Goal: Task Accomplishment & Management: Complete application form

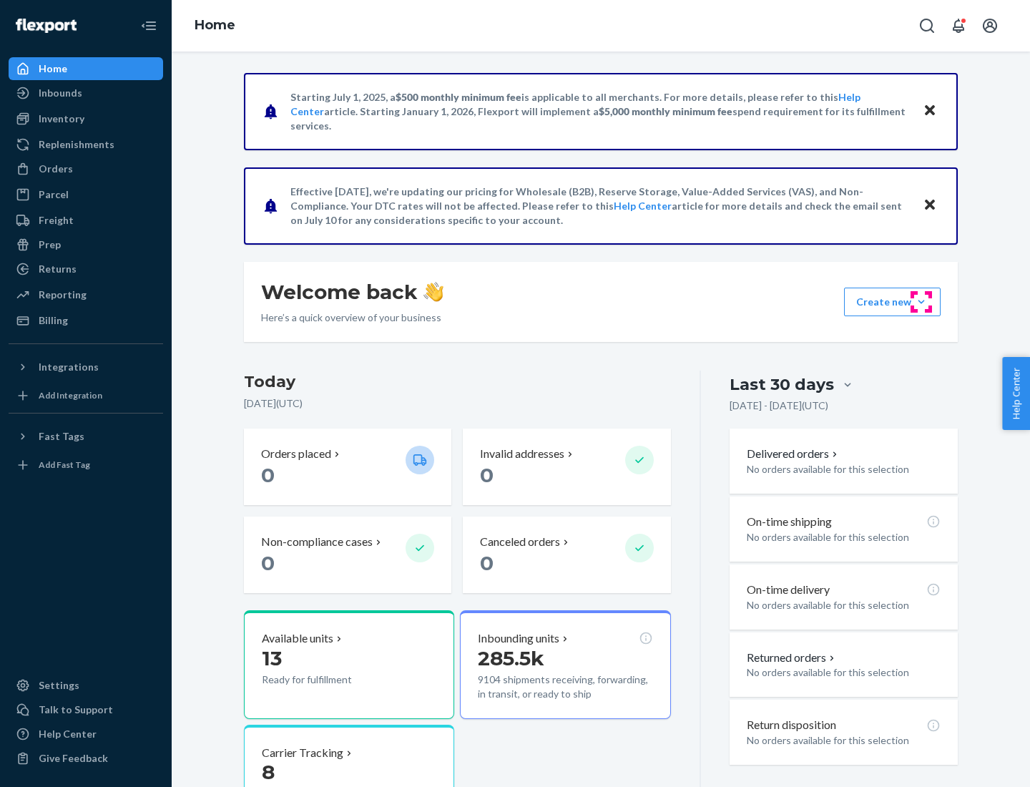
click at [922, 302] on button "Create new Create new inbound Create new order Create new product" at bounding box center [892, 302] width 97 height 29
click at [86, 93] on div "Inbounds" at bounding box center [86, 93] width 152 height 20
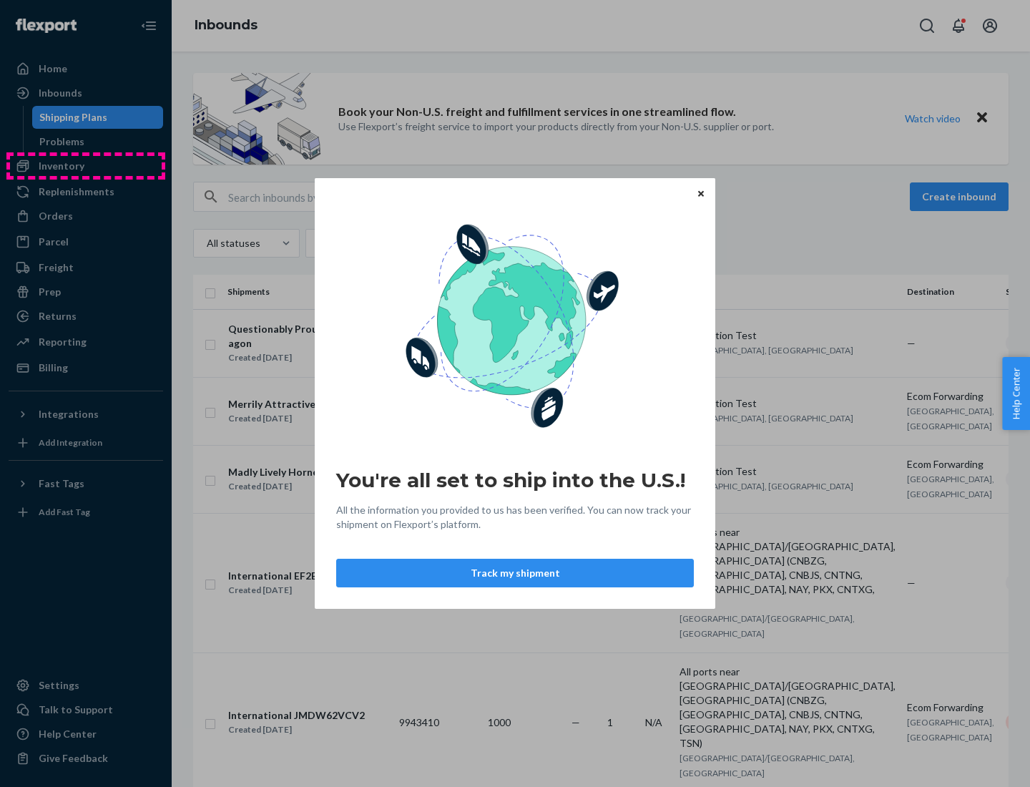
click at [86, 166] on div "You're all set to ship into the U.S.! All the information you provided to us ha…" at bounding box center [515, 393] width 1030 height 787
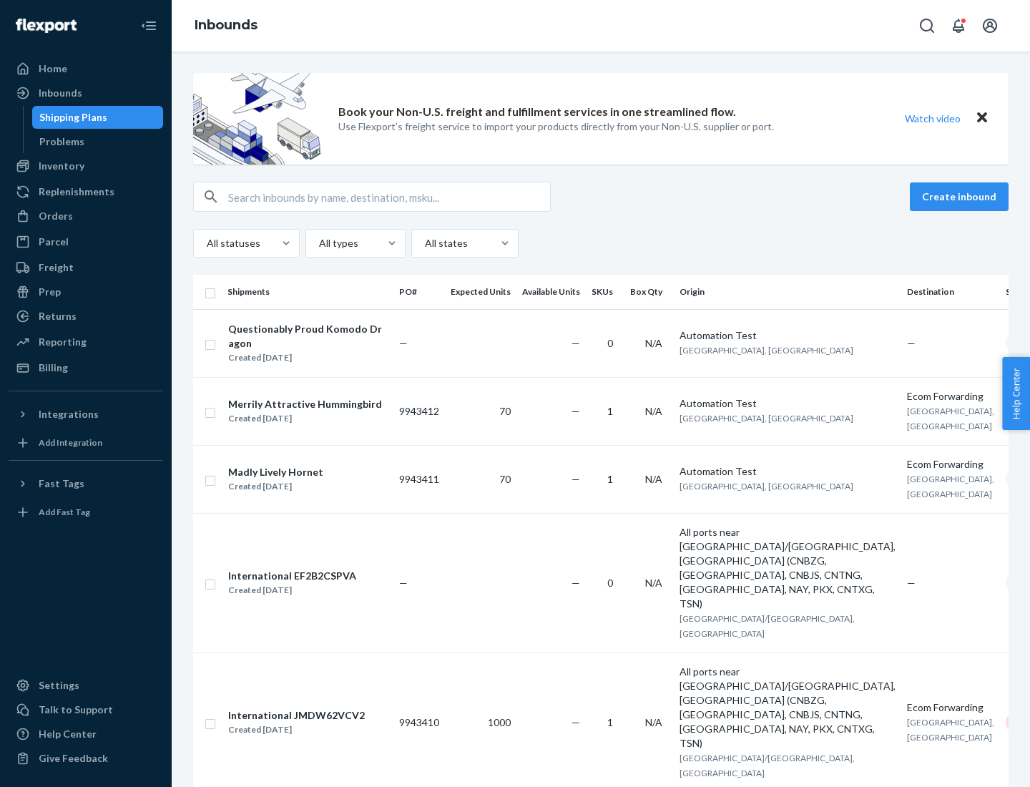
click at [601, 26] on div "Inbounds" at bounding box center [601, 26] width 859 height 52
click at [601, 243] on div "All statuses All types All states" at bounding box center [601, 243] width 816 height 29
click at [71, 117] on div "Shipping Plans" at bounding box center [73, 117] width 68 height 14
click at [962, 197] on button "Create inbound" at bounding box center [959, 196] width 99 height 29
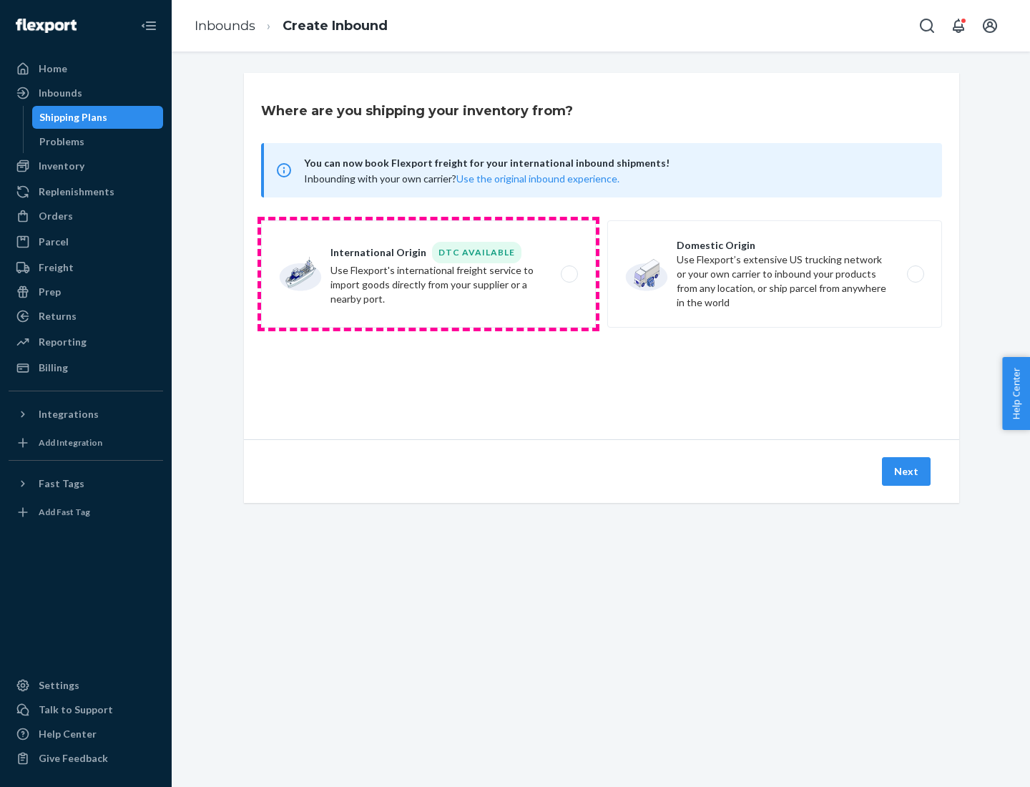
click at [429, 274] on label "International Origin DTC Available Use Flexport's international freight service…" at bounding box center [428, 273] width 335 height 107
click at [569, 274] on input "International Origin DTC Available Use Flexport's international freight service…" at bounding box center [573, 274] width 9 height 9
radio input "true"
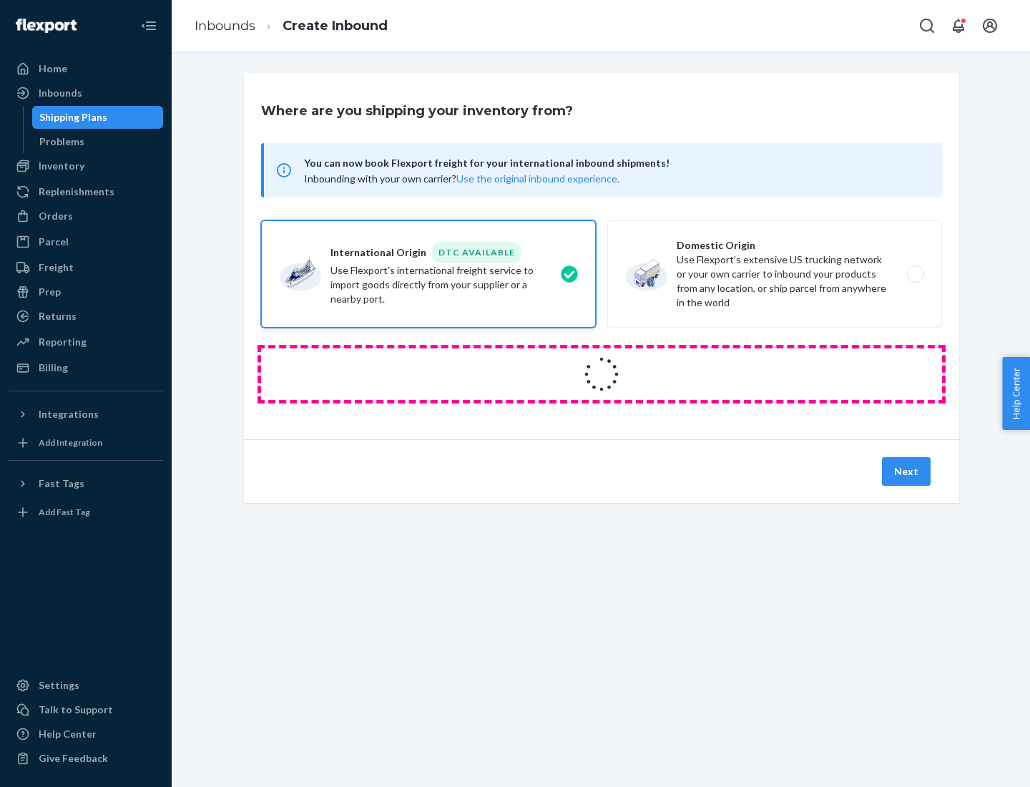
click at [602, 374] on icon at bounding box center [602, 374] width 51 height 51
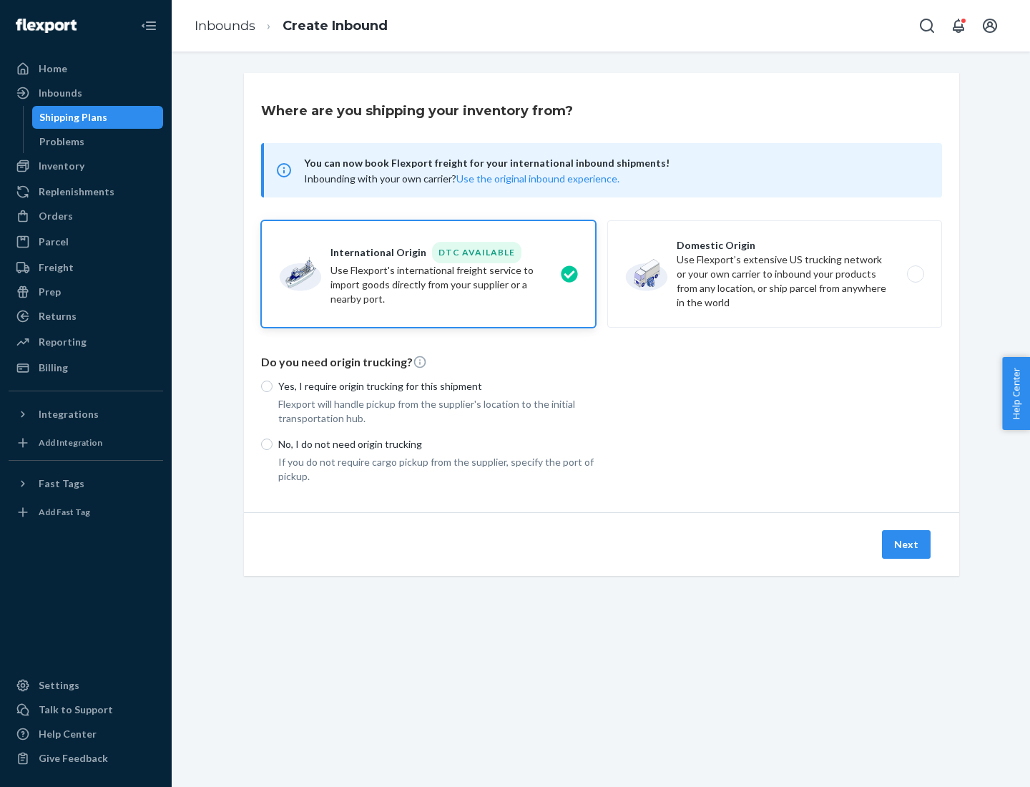
click at [437, 386] on p "Yes, I require origin trucking for this shipment" at bounding box center [437, 386] width 318 height 14
click at [273, 386] on input "Yes, I require origin trucking for this shipment" at bounding box center [266, 386] width 11 height 11
radio input "true"
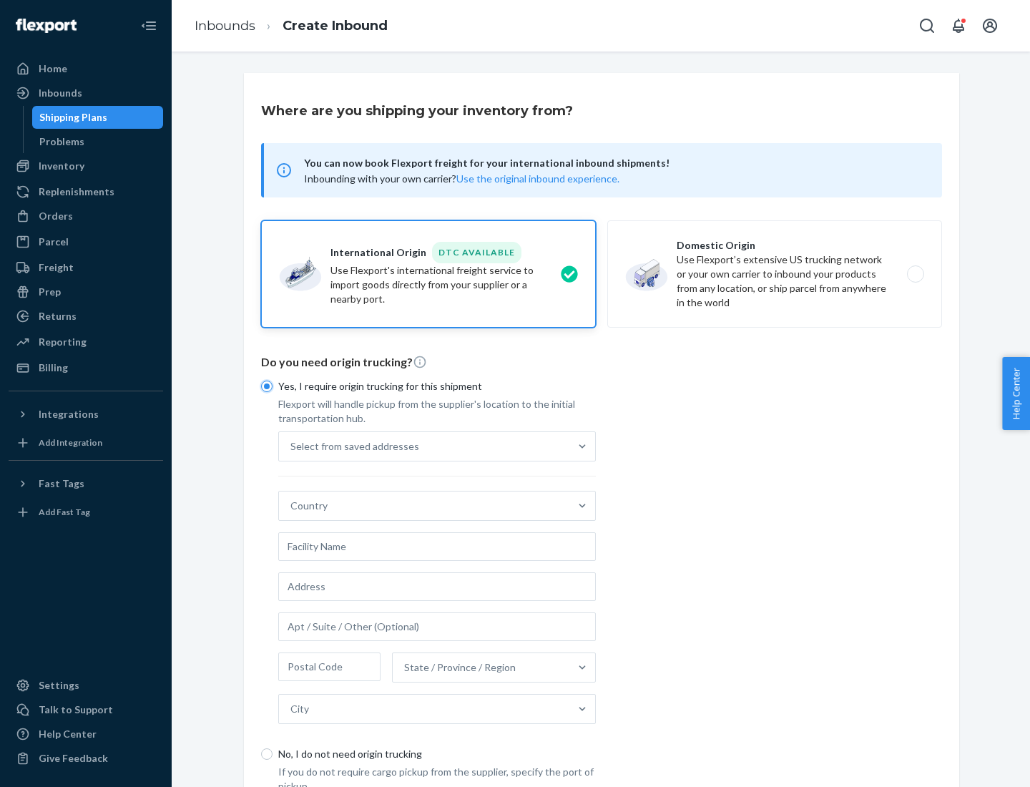
scroll to position [27, 0]
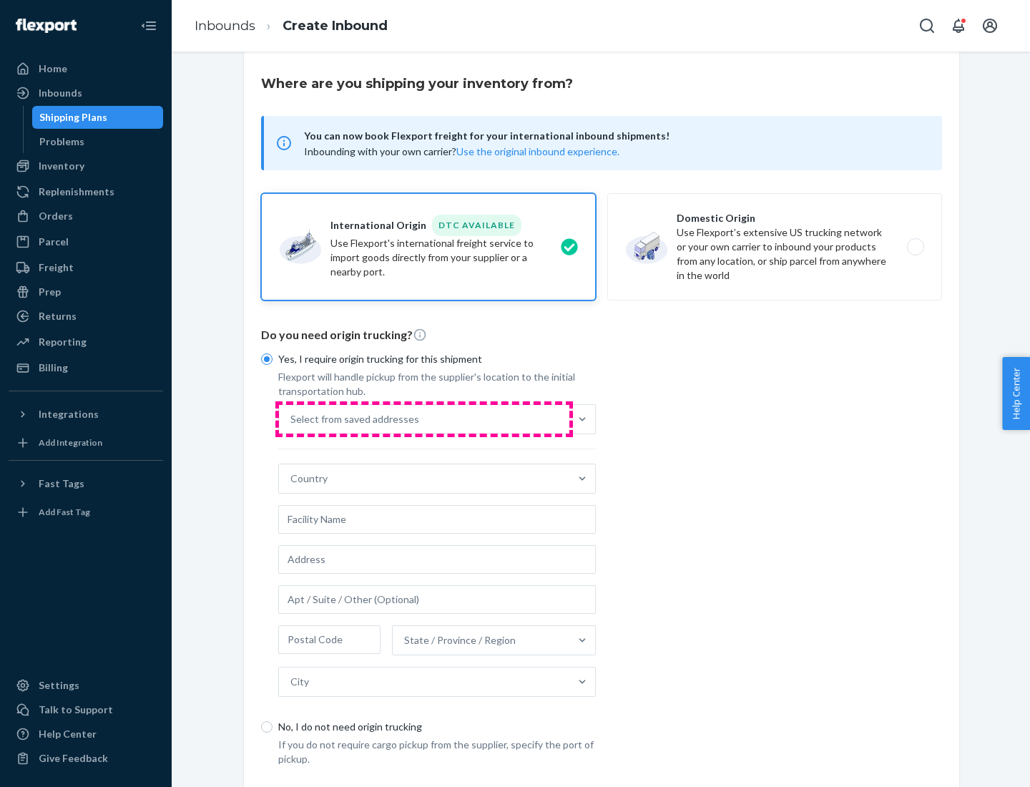
click at [424, 419] on div "Select from saved addresses" at bounding box center [424, 419] width 291 height 29
click at [292, 419] on input "Select from saved addresses" at bounding box center [291, 419] width 1 height 14
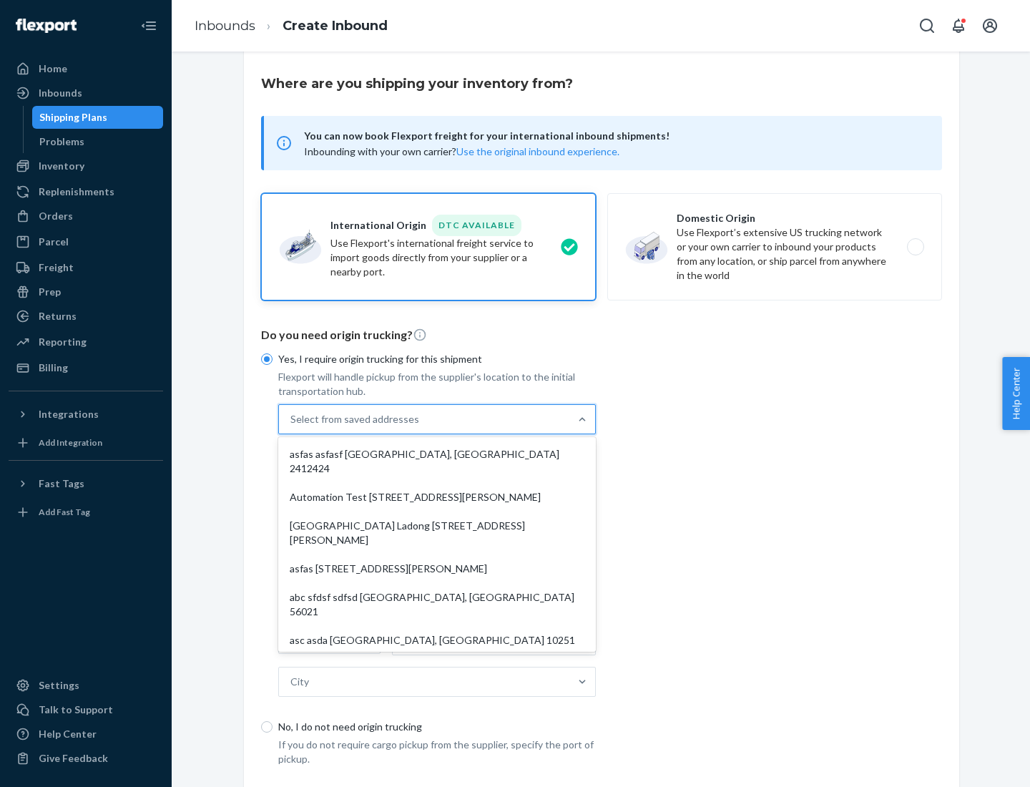
scroll to position [62, 0]
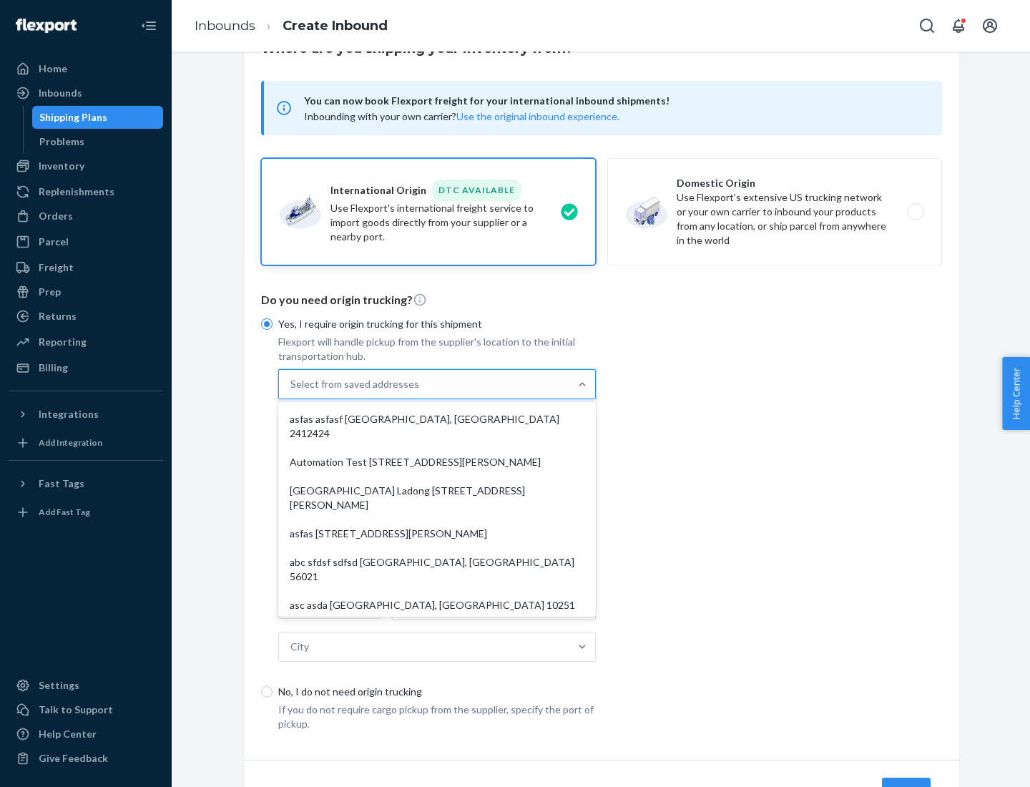
click at [437, 419] on div "asfas asfasf [GEOGRAPHIC_DATA], [GEOGRAPHIC_DATA] 2412424" at bounding box center [437, 426] width 312 height 43
click at [292, 391] on input "option asfas asfasf [GEOGRAPHIC_DATA], [GEOGRAPHIC_DATA] 2412424 focused, 1 of …" at bounding box center [291, 384] width 1 height 14
type input "asfas"
type input "asfasf"
type input "2412424"
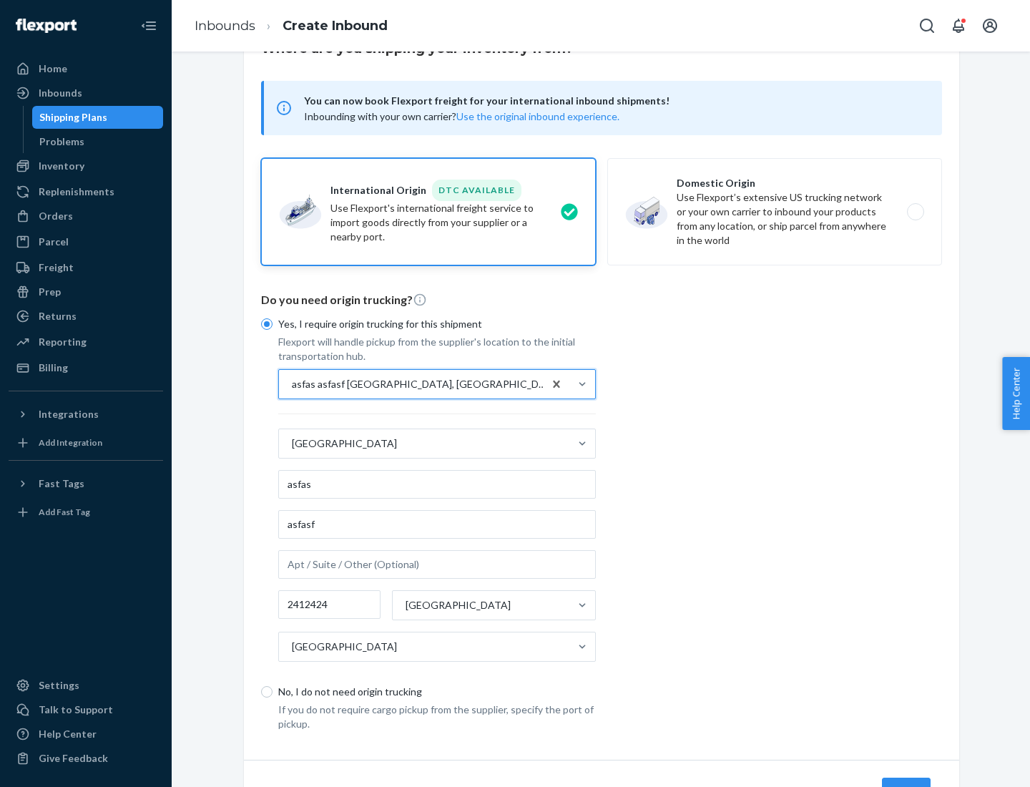
scroll to position [133, 0]
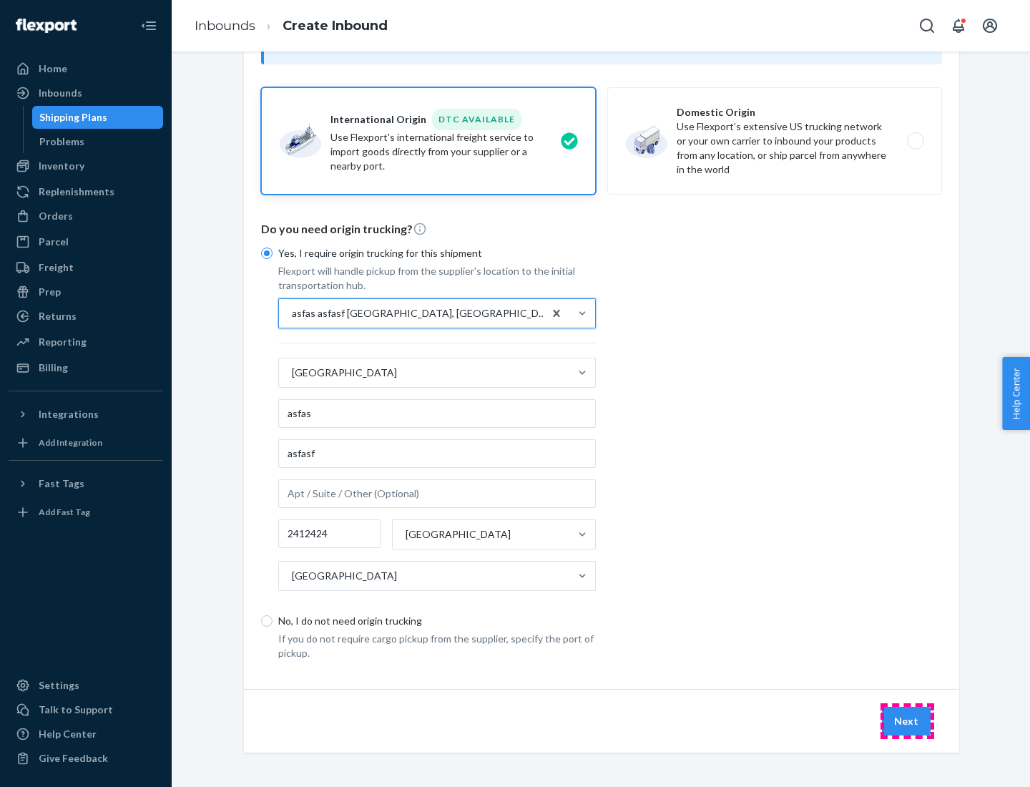
click at [907, 721] on button "Next" at bounding box center [906, 721] width 49 height 29
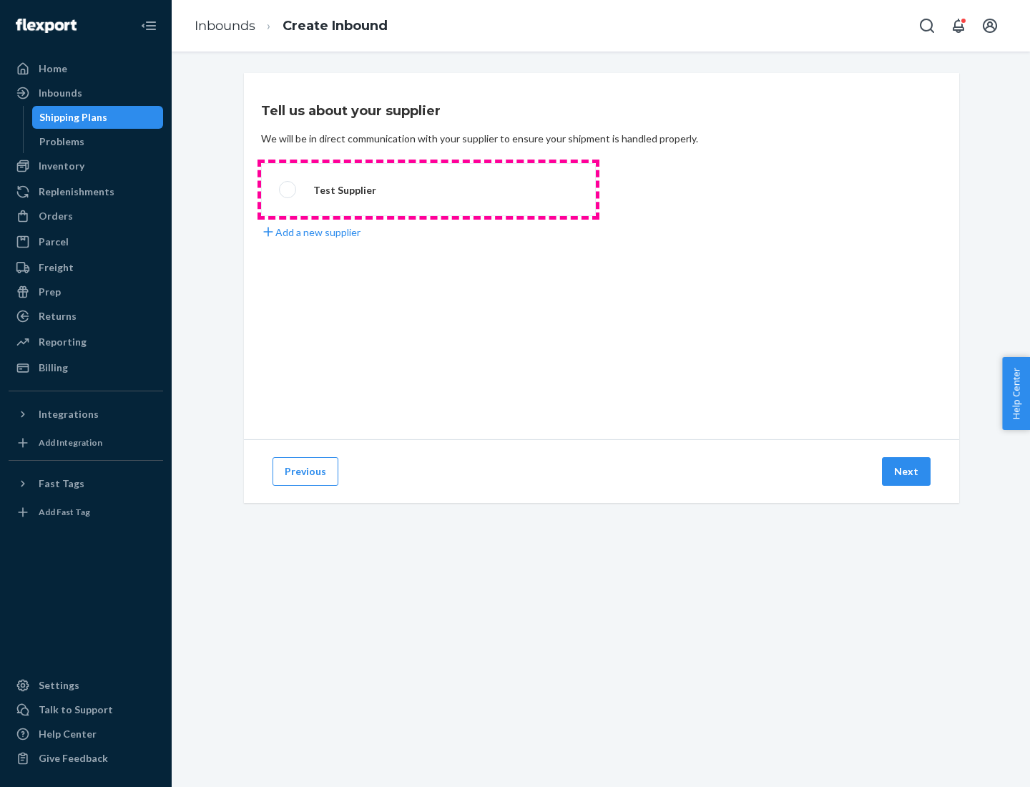
click at [429, 190] on label "Test Supplier" at bounding box center [428, 189] width 335 height 53
click at [288, 190] on input "Test Supplier" at bounding box center [283, 189] width 9 height 9
radio input "true"
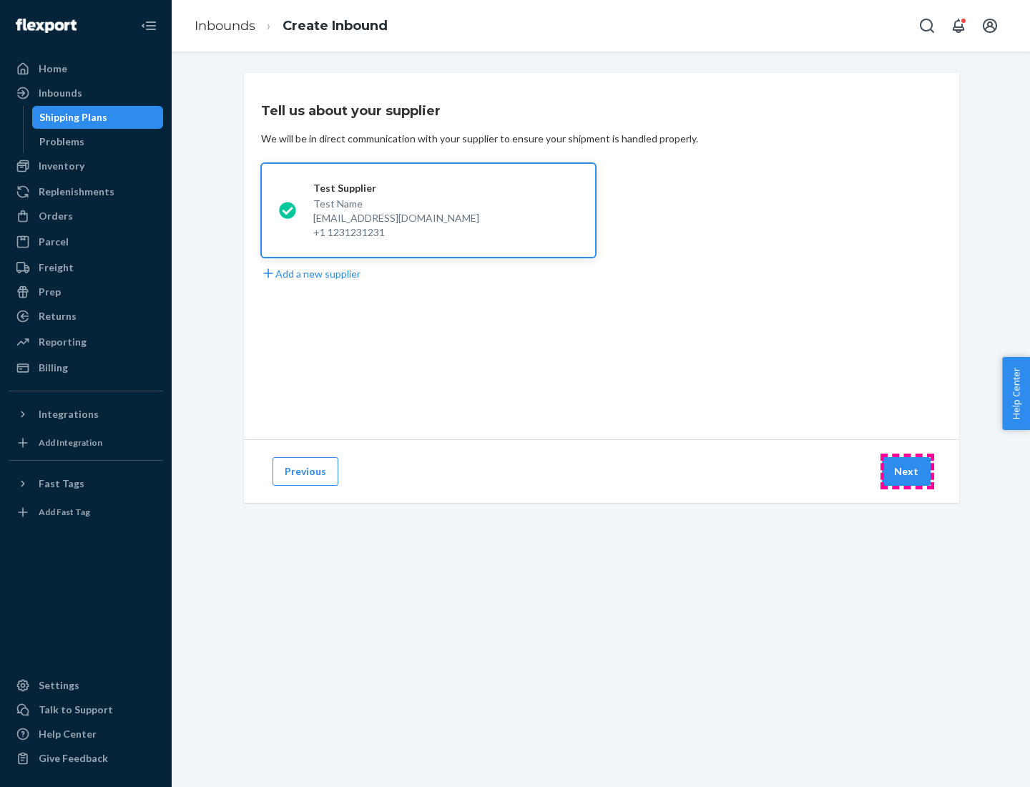
click at [907, 472] on button "Next" at bounding box center [906, 471] width 49 height 29
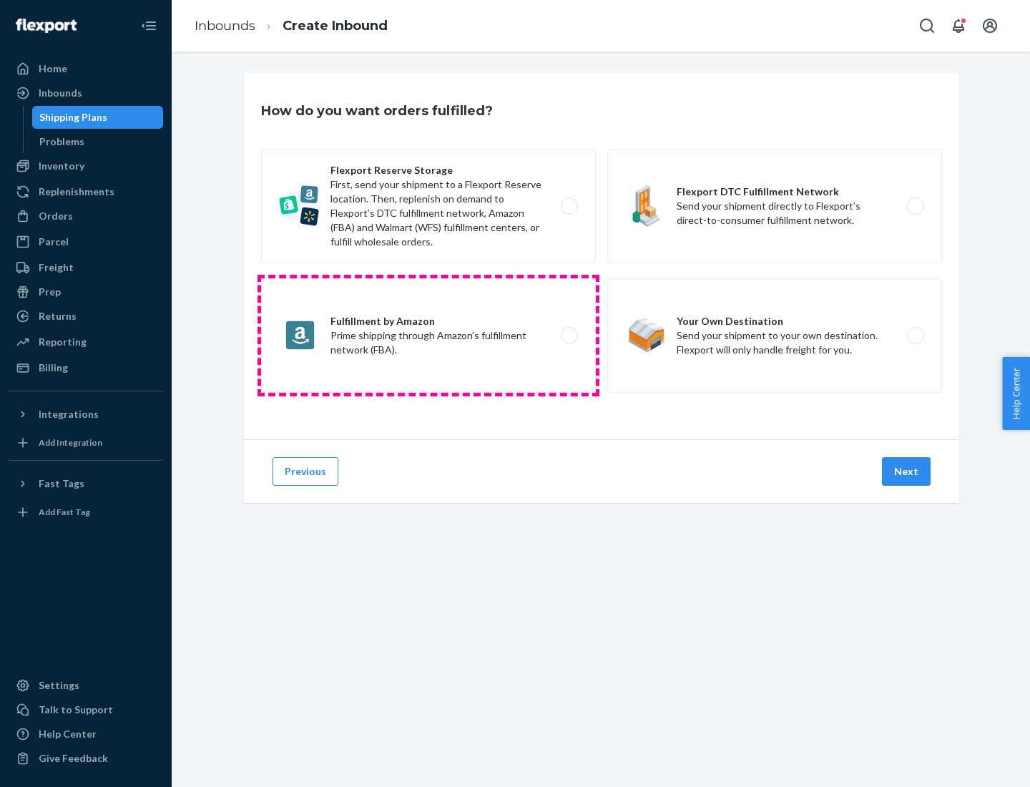
click at [429, 336] on label "Fulfillment by Amazon Prime shipping through Amazon’s fulfillment network (FBA)." at bounding box center [428, 335] width 335 height 114
click at [569, 336] on input "Fulfillment by Amazon Prime shipping through Amazon’s fulfillment network (FBA)." at bounding box center [573, 335] width 9 height 9
radio input "true"
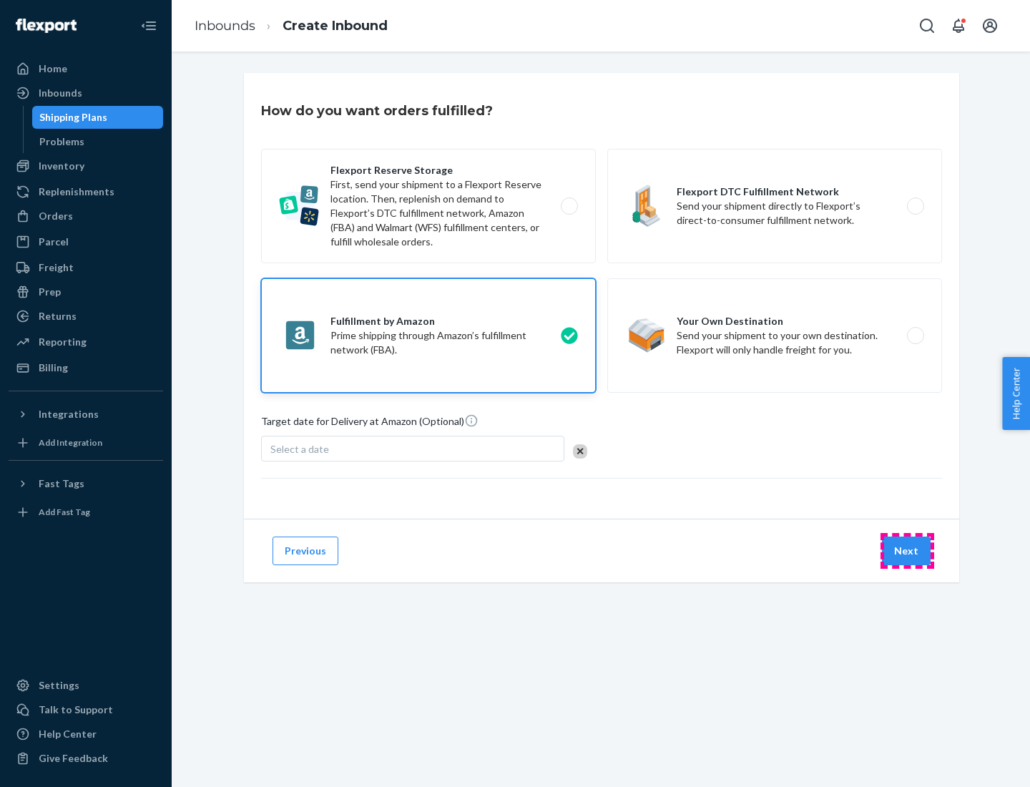
click at [907, 551] on button "Next" at bounding box center [906, 551] width 49 height 29
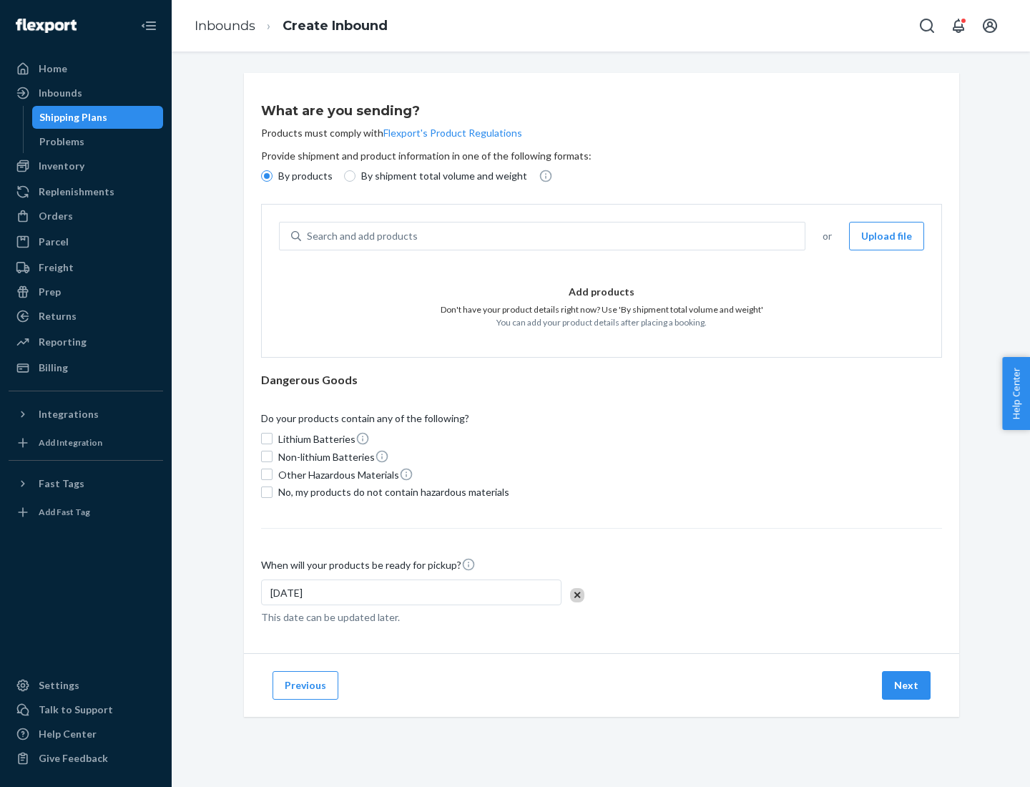
click at [440, 176] on p "By shipment total volume and weight" at bounding box center [444, 176] width 166 height 14
click at [356, 176] on input "By shipment total volume and weight" at bounding box center [349, 175] width 11 height 11
radio input "true"
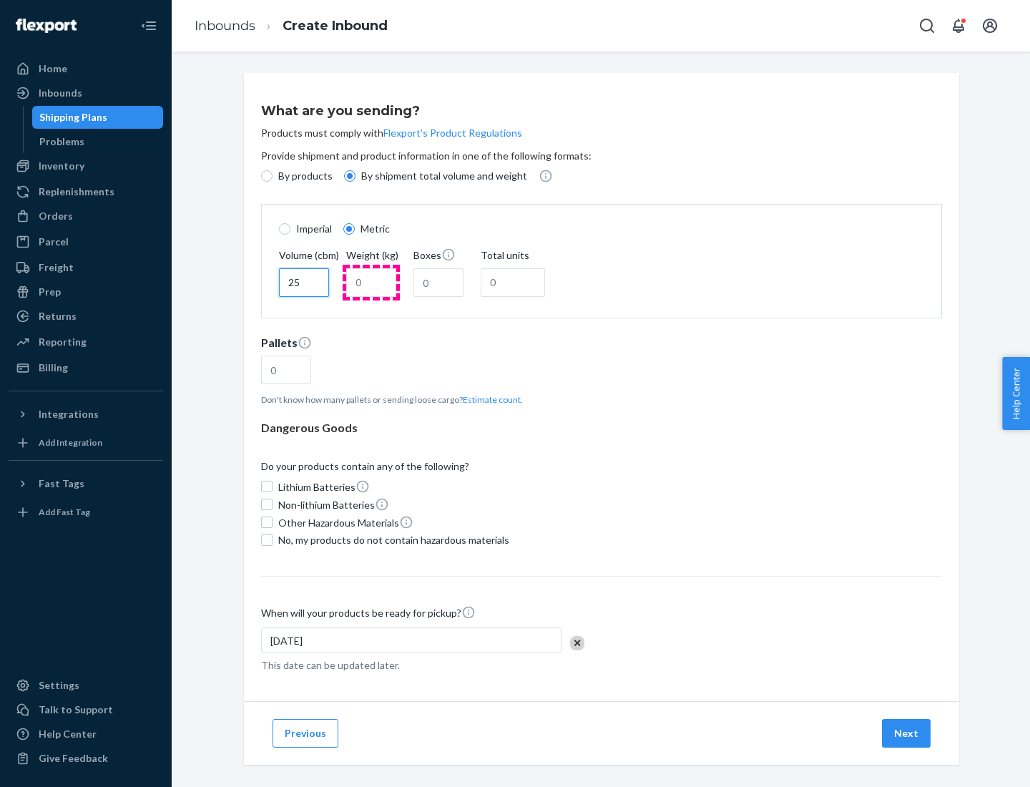
type input "25"
type input "100"
type input "50"
type input "500"
click at [489, 399] on button "Estimate count" at bounding box center [492, 400] width 58 height 12
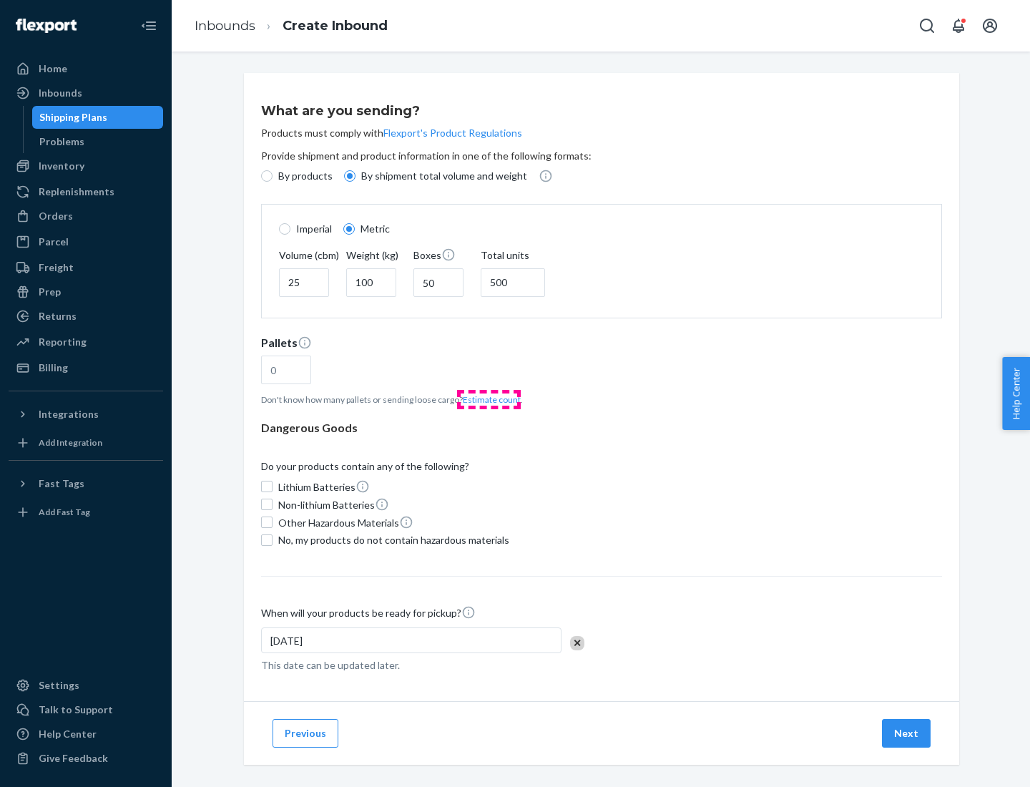
type input "16"
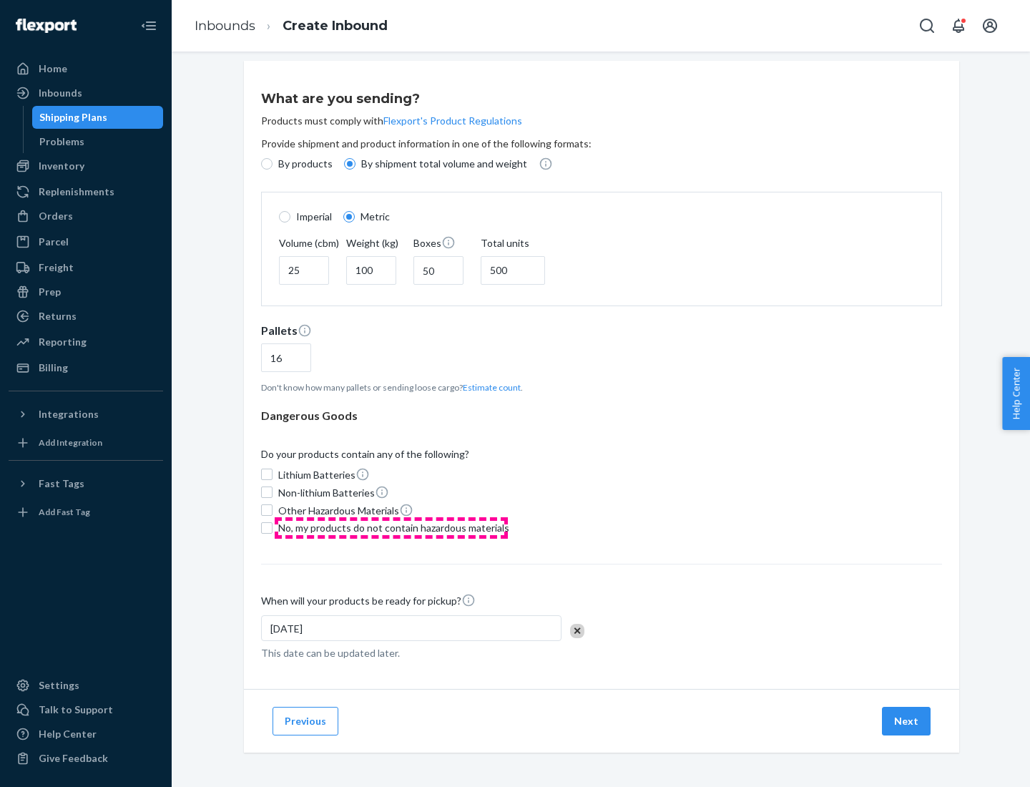
click at [391, 527] on span "No, my products do not contain hazardous materials" at bounding box center [393, 528] width 231 height 14
click at [273, 527] on input "No, my products do not contain hazardous materials" at bounding box center [266, 527] width 11 height 11
checkbox input "true"
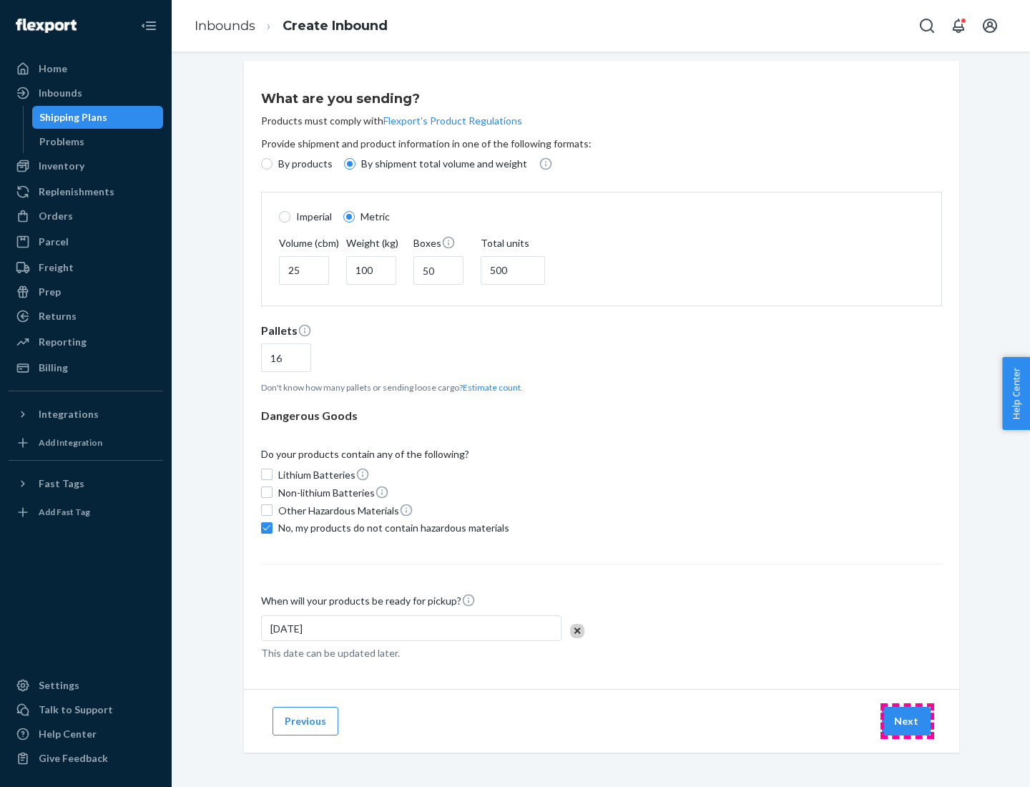
click at [907, 721] on button "Next" at bounding box center [906, 721] width 49 height 29
